Goal: Download file/media

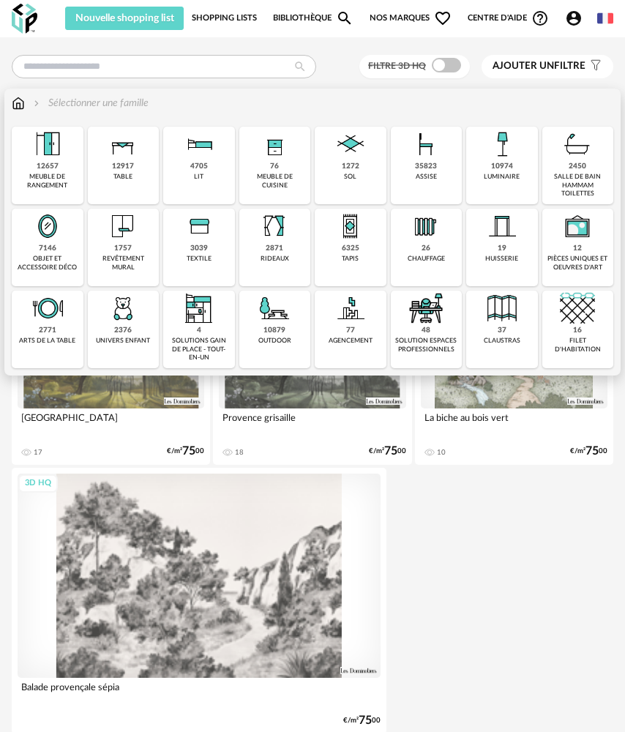
click at [413, 168] on div "35823 assise" at bounding box center [427, 166] width 72 height 78
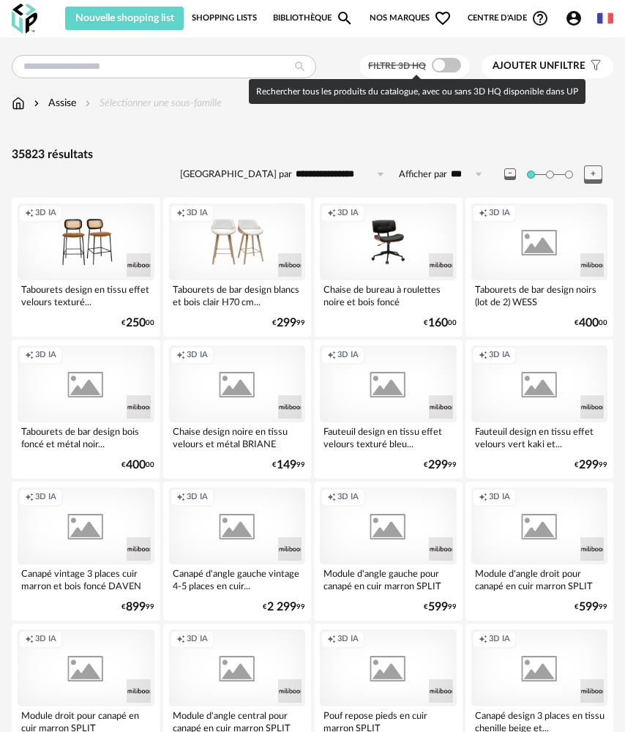
click at [434, 69] on span at bounding box center [446, 65] width 29 height 15
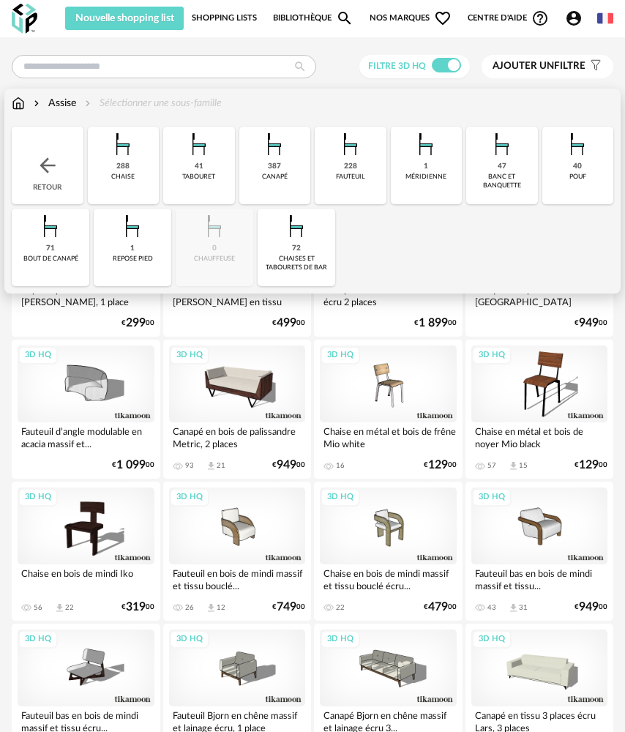
click at [139, 149] on img at bounding box center [122, 144] width 35 height 35
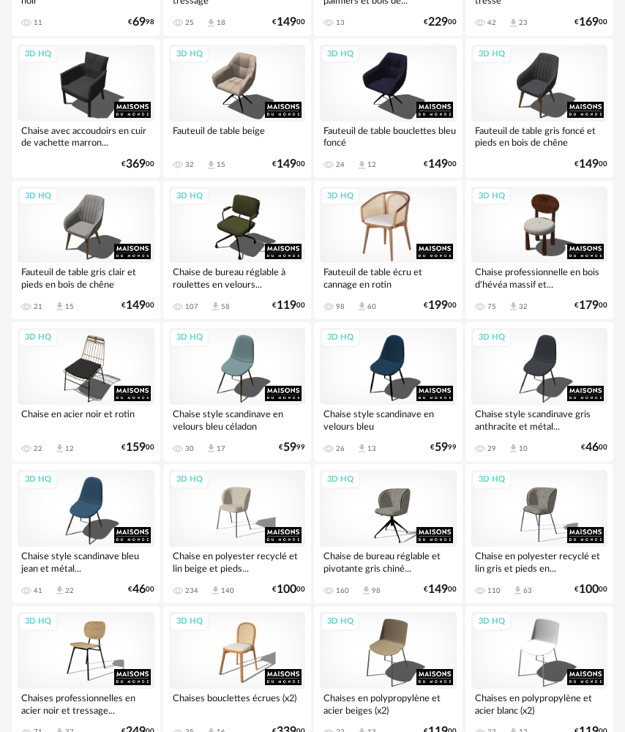
scroll to position [2415, 0]
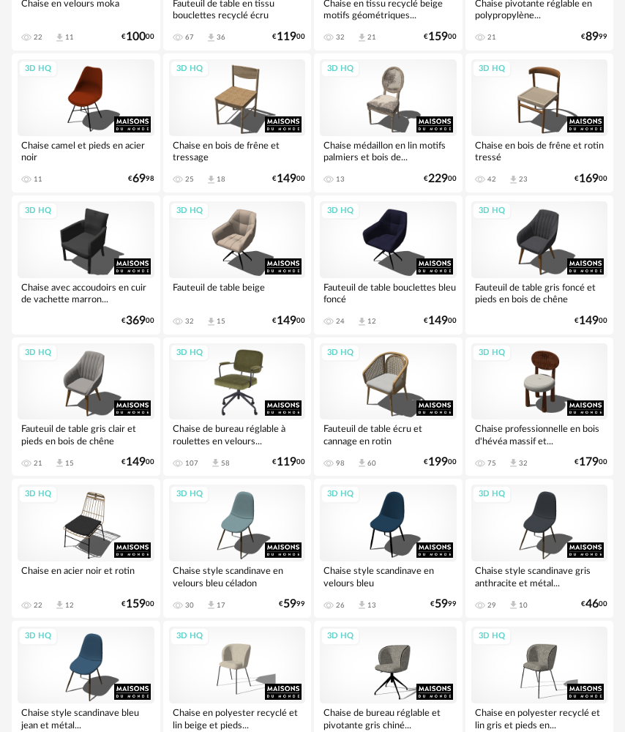
click at [242, 364] on div "3D HQ" at bounding box center [237, 381] width 137 height 77
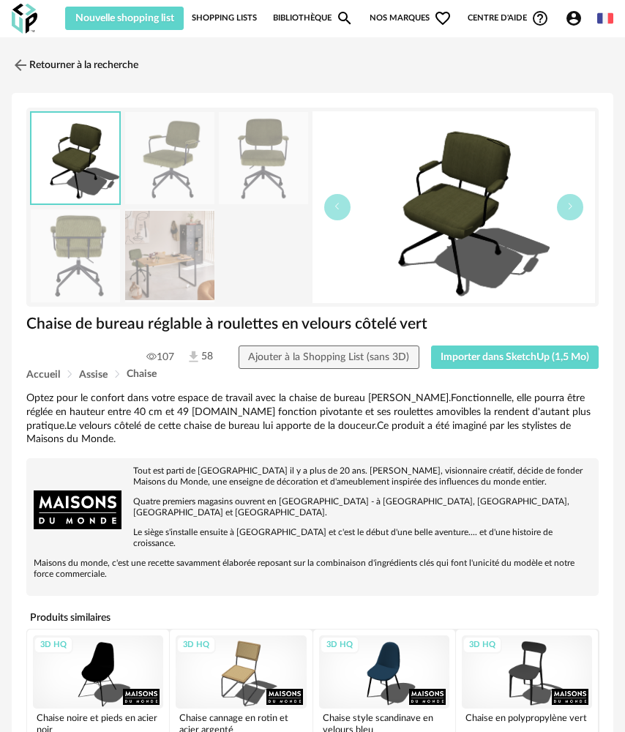
click at [348, 23] on icon "Magnify icon" at bounding box center [344, 18] width 13 height 13
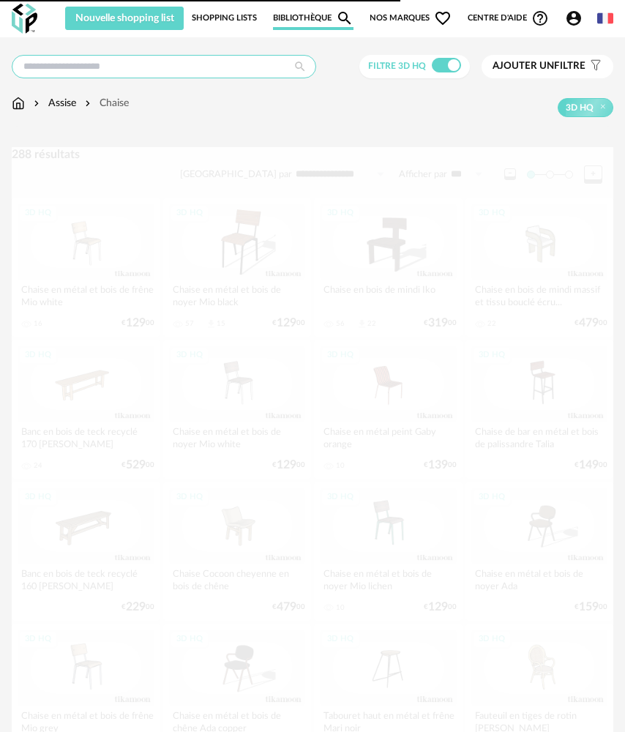
click at [230, 65] on input "text" at bounding box center [164, 66] width 304 height 23
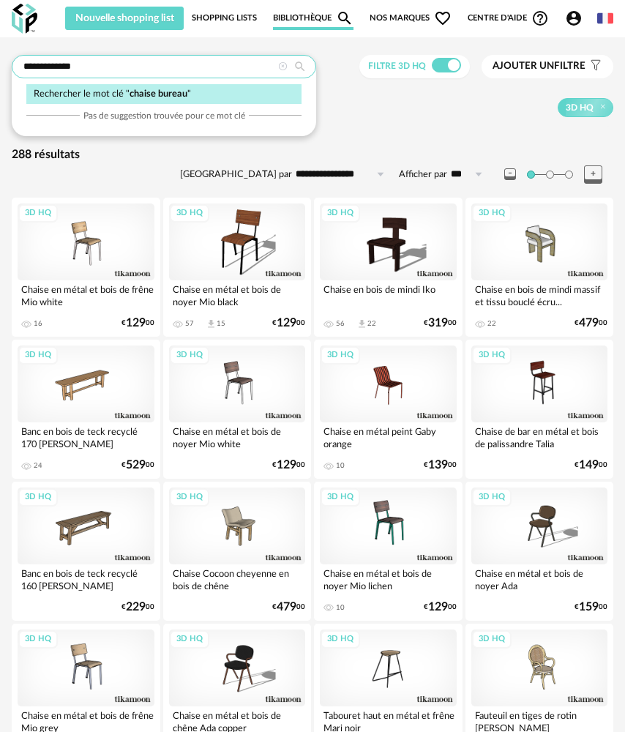
type input "**********"
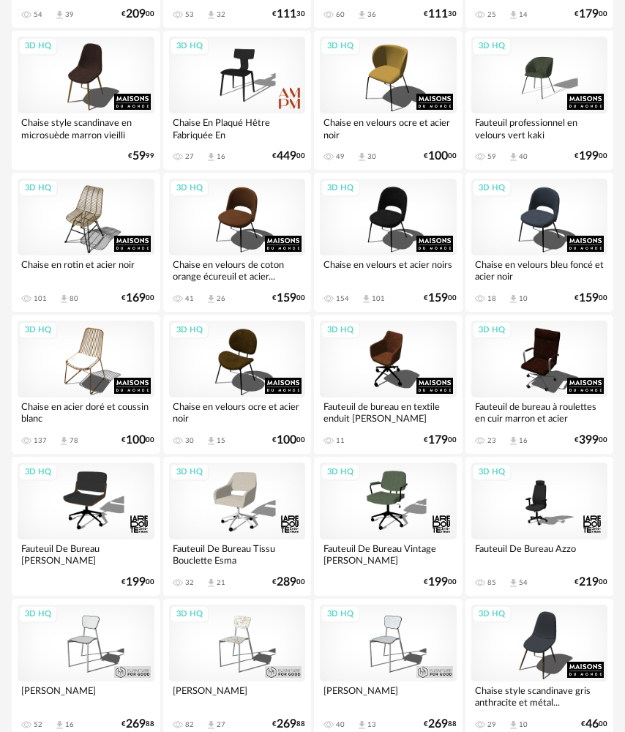
scroll to position [732, 0]
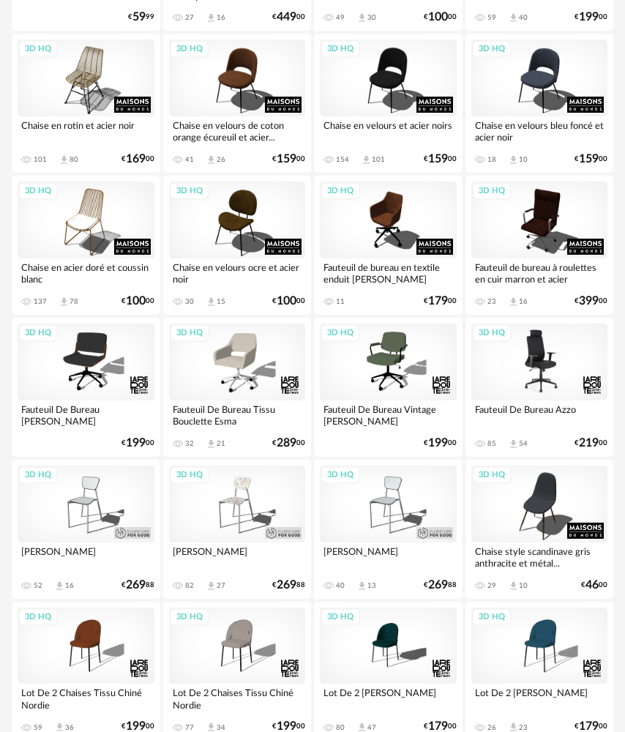
click at [563, 370] on div "3D HQ" at bounding box center [539, 361] width 137 height 77
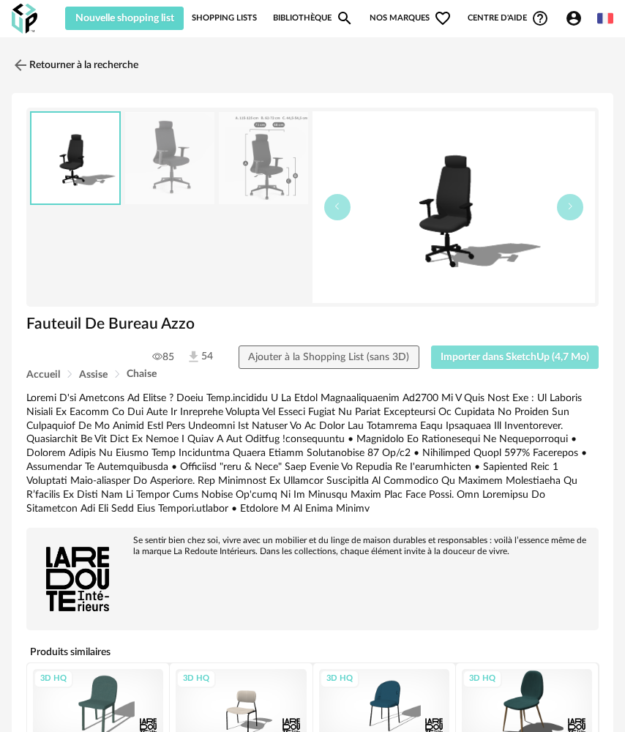
click at [525, 355] on span "Importer dans SketchUp (4,7 Mo)" at bounding box center [515, 357] width 149 height 10
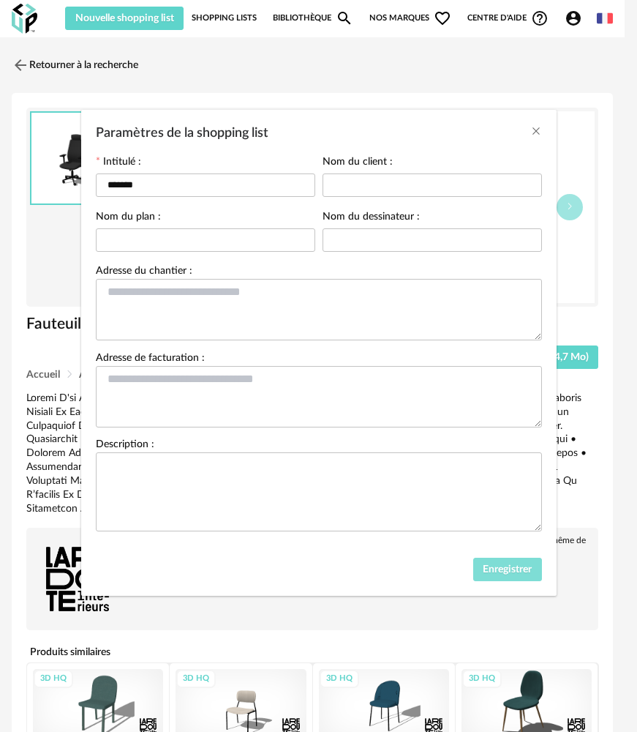
click at [505, 577] on button "Enregistrer" at bounding box center [508, 569] width 69 height 23
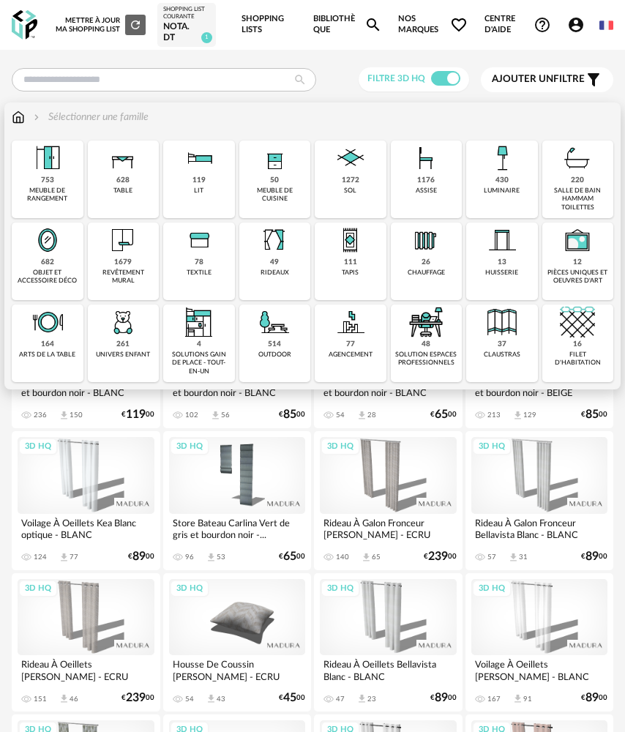
click at [55, 264] on div "682 objet et accessoire déco" at bounding box center [48, 261] width 72 height 78
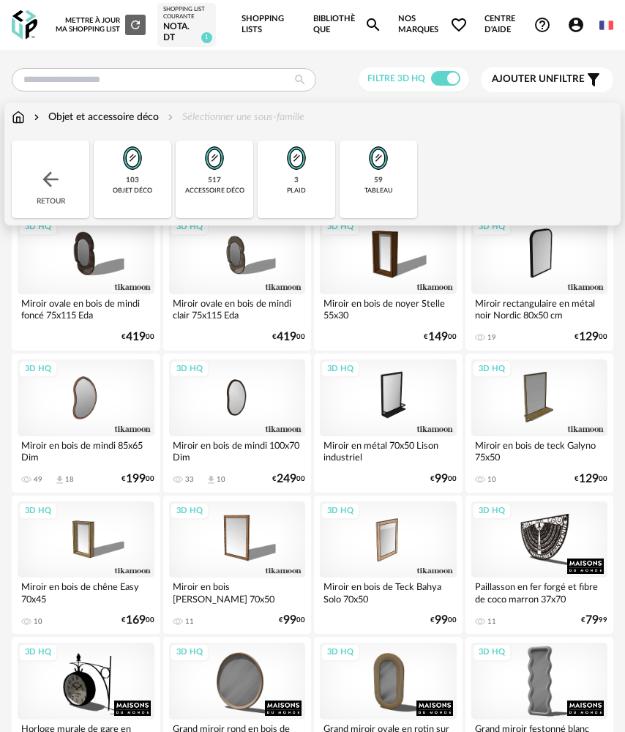
click at [119, 184] on div "103 objet déco" at bounding box center [133, 180] width 78 height 78
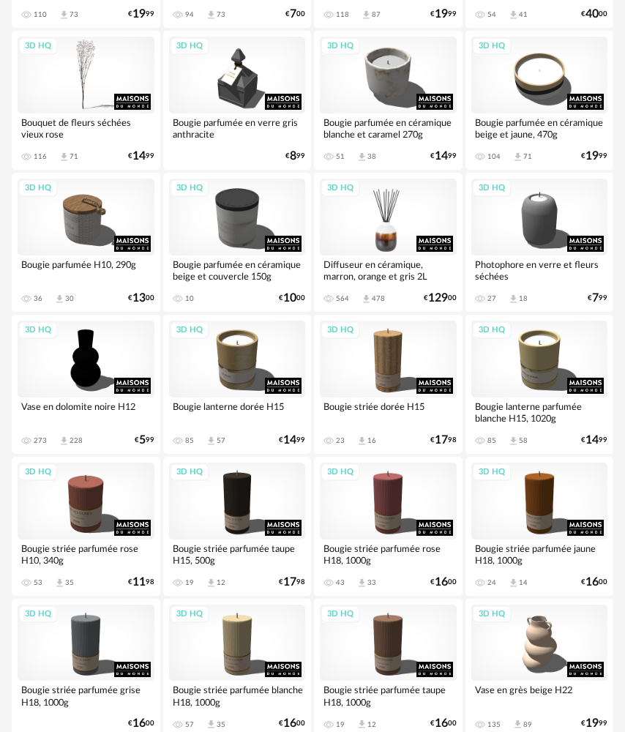
scroll to position [1464, 0]
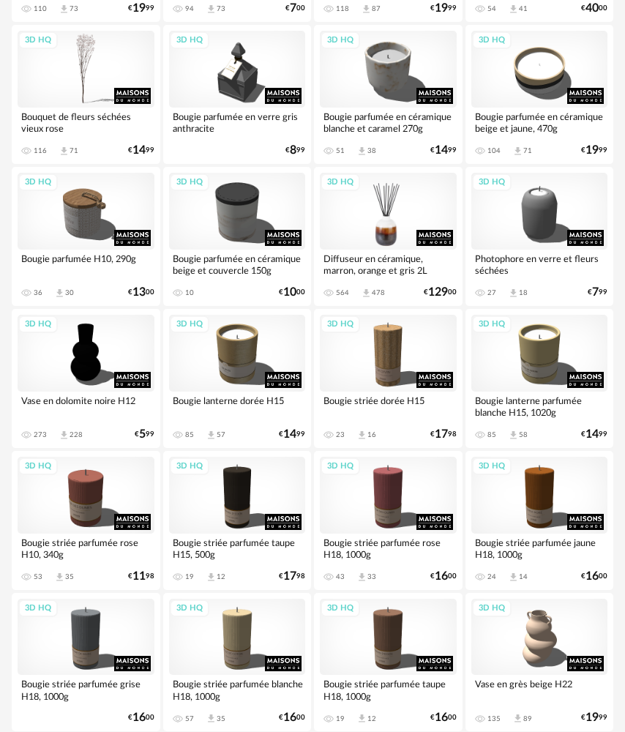
click at [415, 227] on div "3D HQ" at bounding box center [388, 211] width 137 height 77
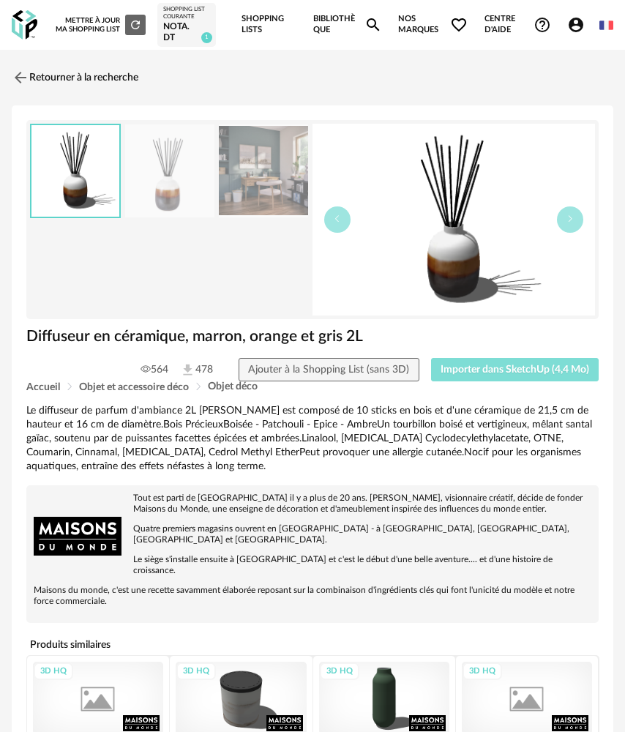
click at [558, 378] on button "Importer dans SketchUp (4,4 Mo)" at bounding box center [515, 369] width 168 height 23
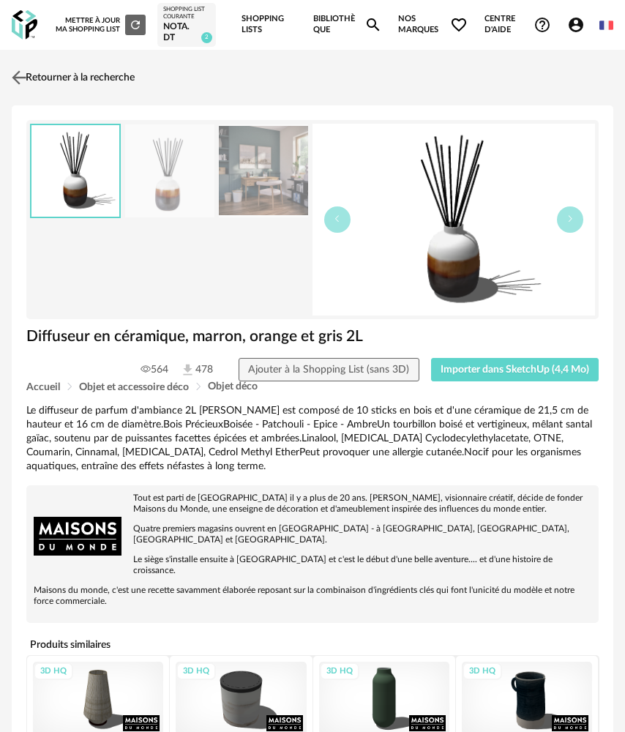
click at [31, 77] on link "Retourner à la recherche" at bounding box center [71, 77] width 127 height 32
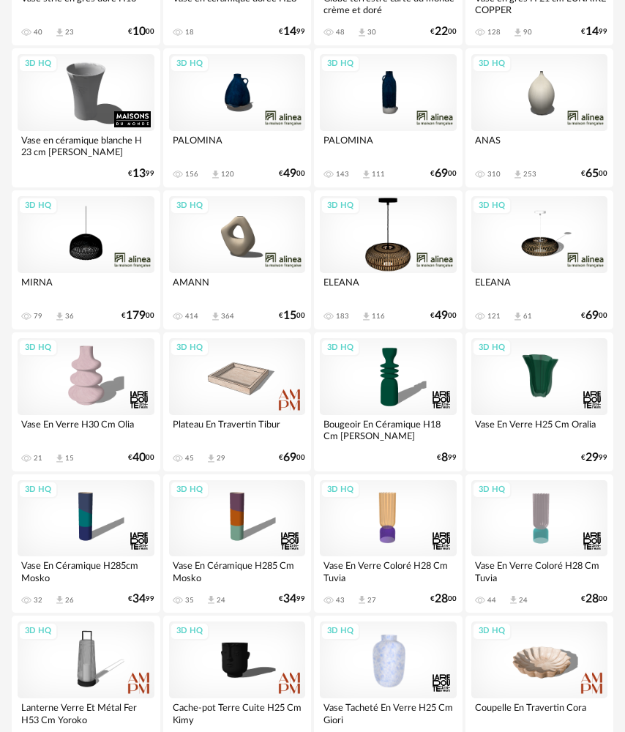
scroll to position [3118, 0]
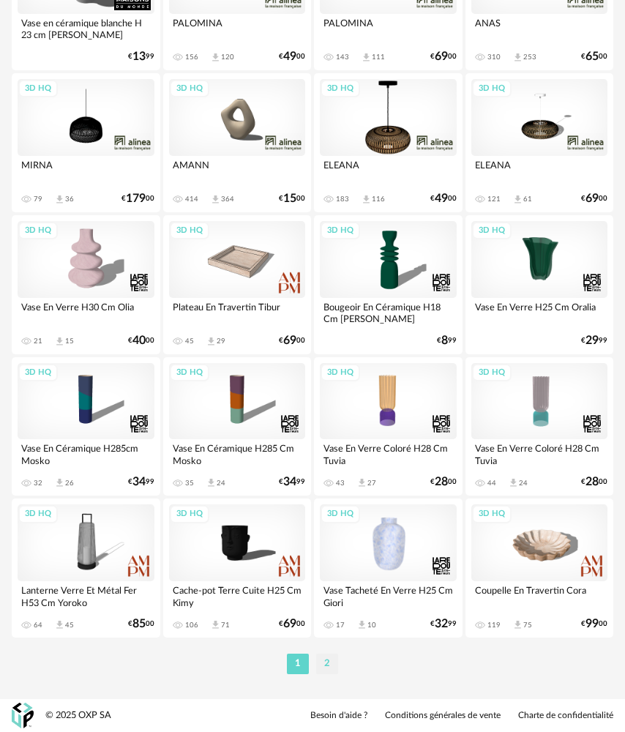
click at [324, 662] on li "2" at bounding box center [327, 664] width 22 height 20
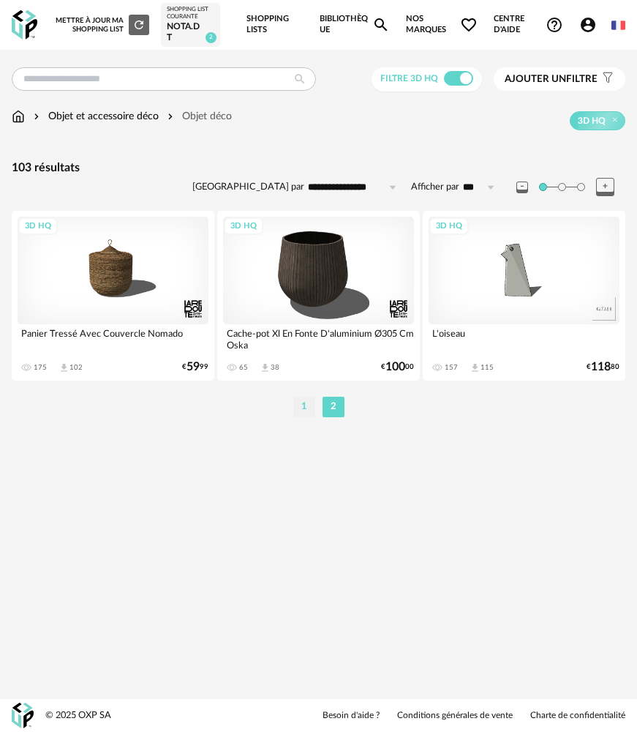
click at [307, 413] on li "1" at bounding box center [304, 407] width 22 height 20
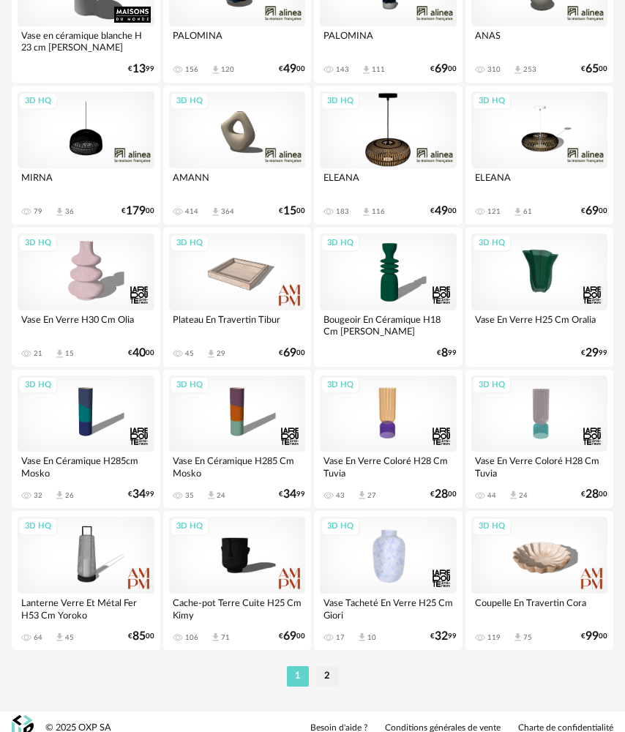
scroll to position [3118, 0]
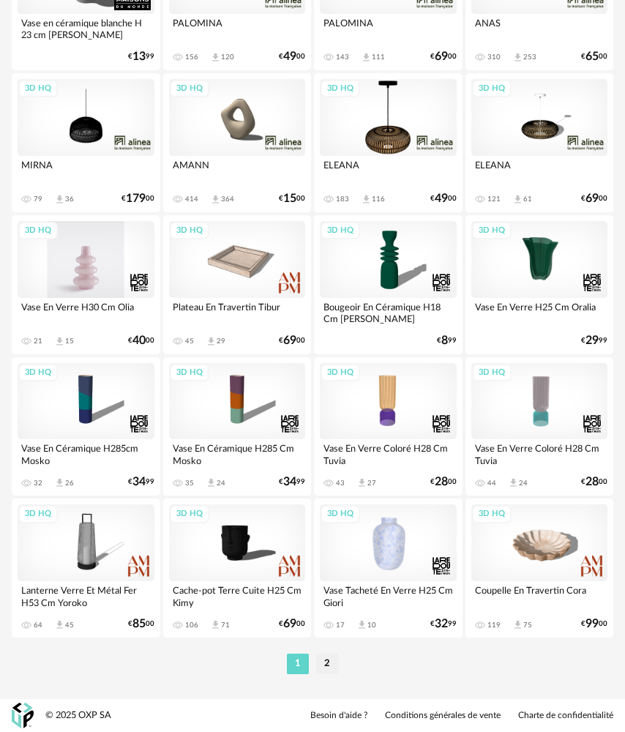
click at [67, 278] on div "3D HQ" at bounding box center [86, 259] width 137 height 77
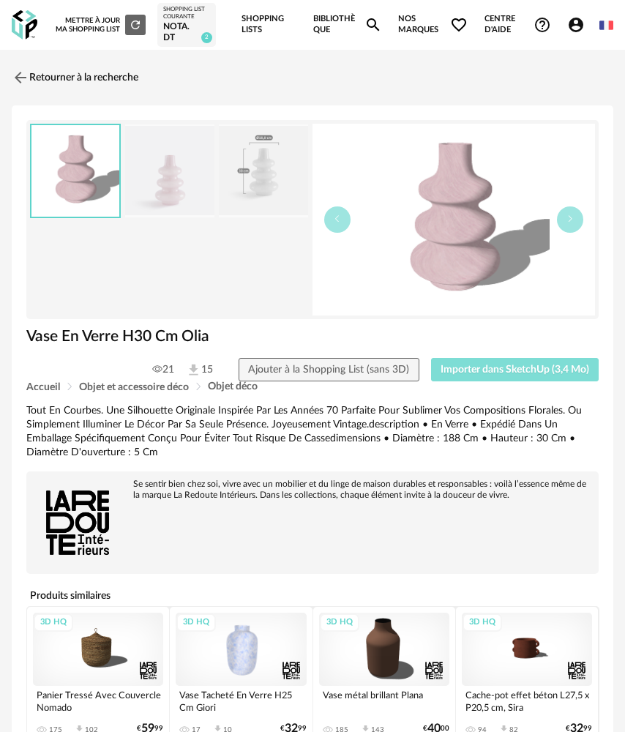
click at [544, 378] on button "Importer dans SketchUp (3,4 Mo)" at bounding box center [515, 369] width 168 height 23
